Goal: Navigation & Orientation: Understand site structure

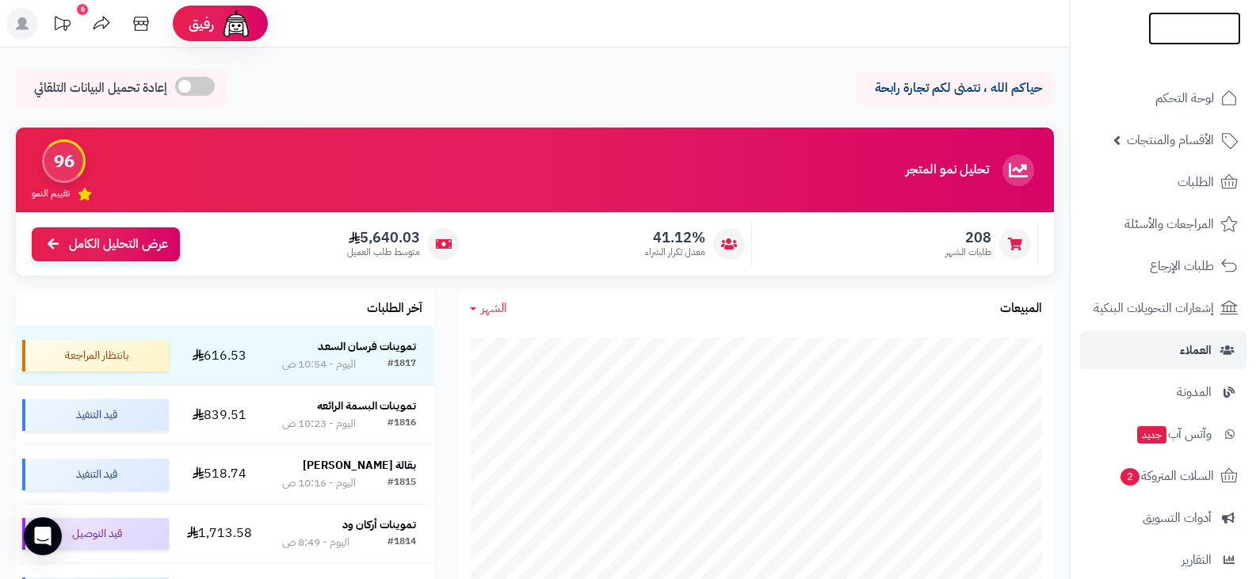
click at [1180, 25] on img at bounding box center [1194, 33] width 93 height 33
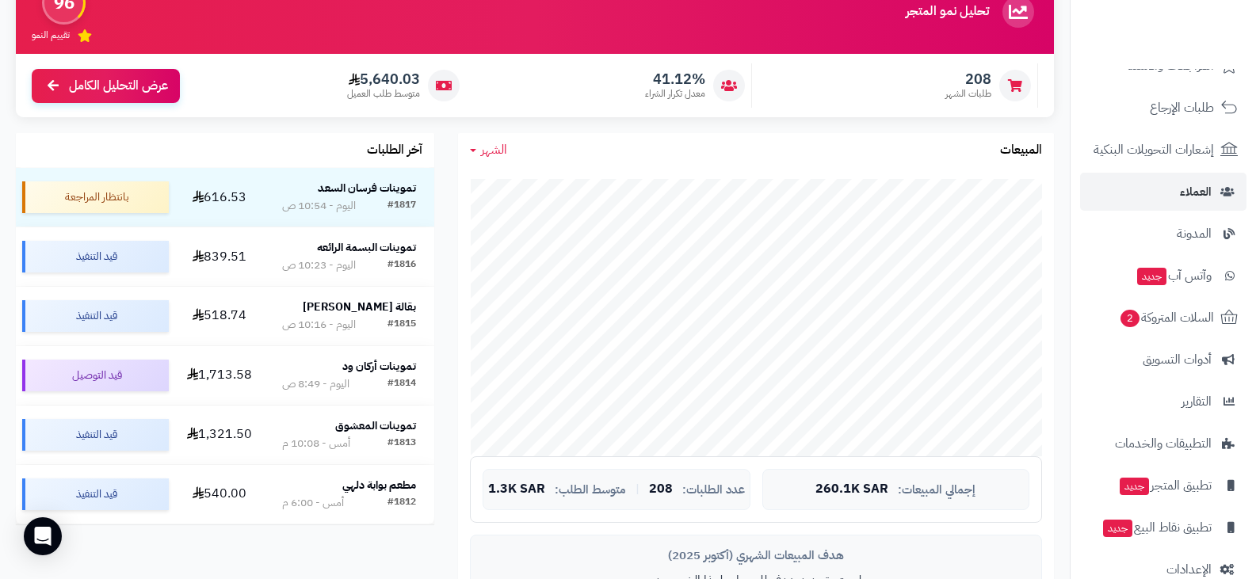
scroll to position [238, 0]
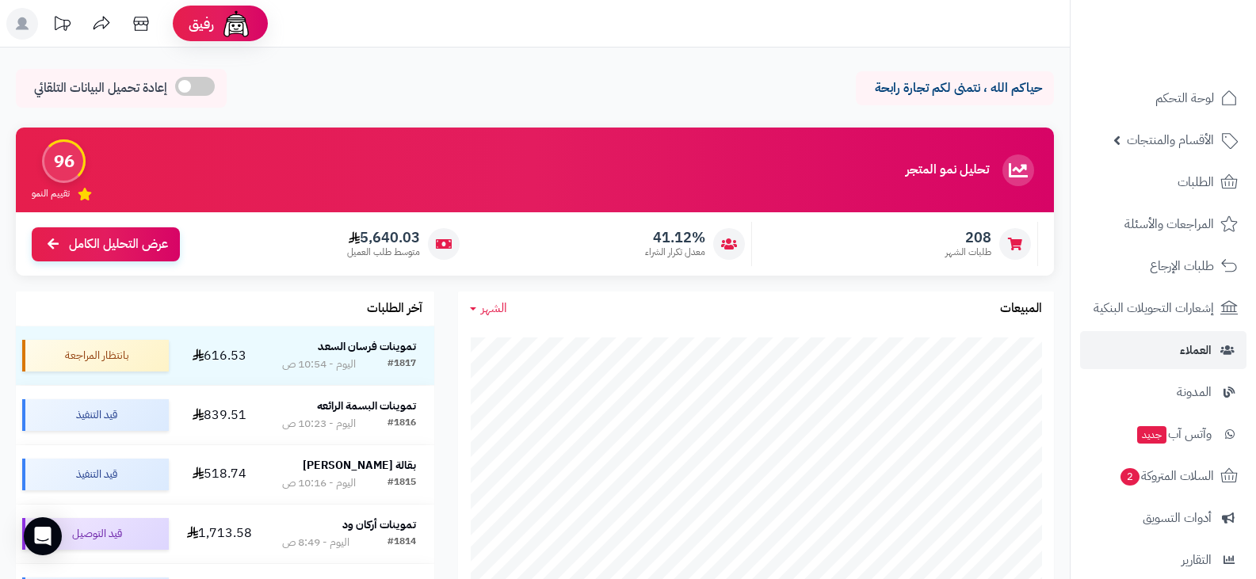
scroll to position [238, 0]
